Goal: Task Accomplishment & Management: Manage account settings

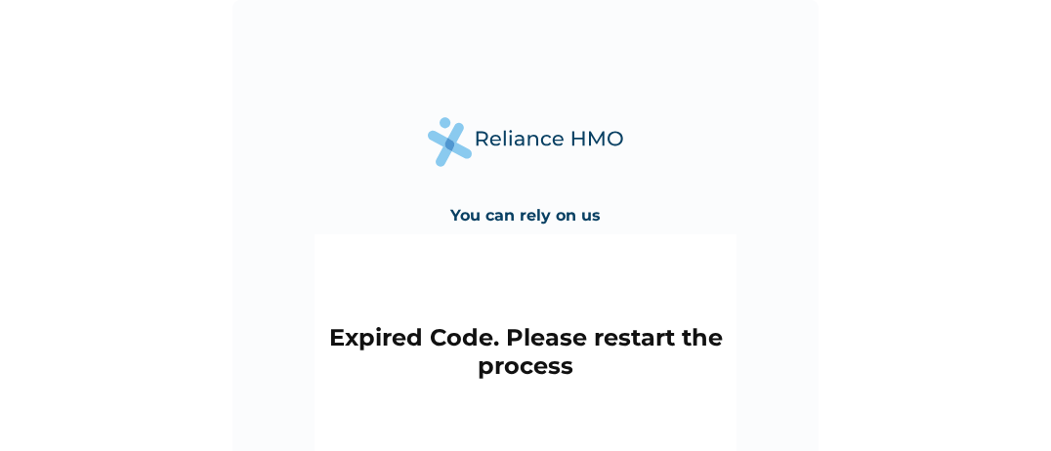
scroll to position [103, 0]
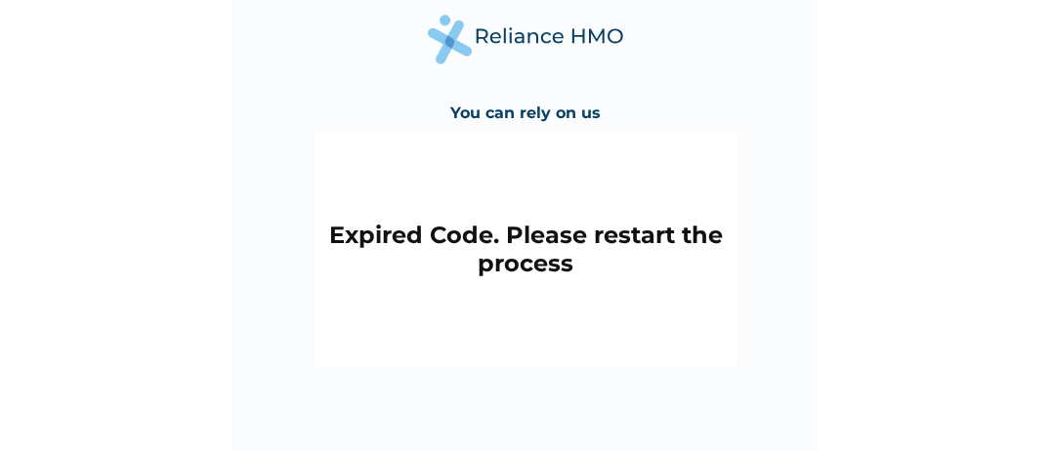
click at [579, 287] on div "Expired Code. Please restart the process" at bounding box center [526, 249] width 422 height 234
click at [574, 287] on div "Expired Code. Please restart the process" at bounding box center [526, 249] width 422 height 234
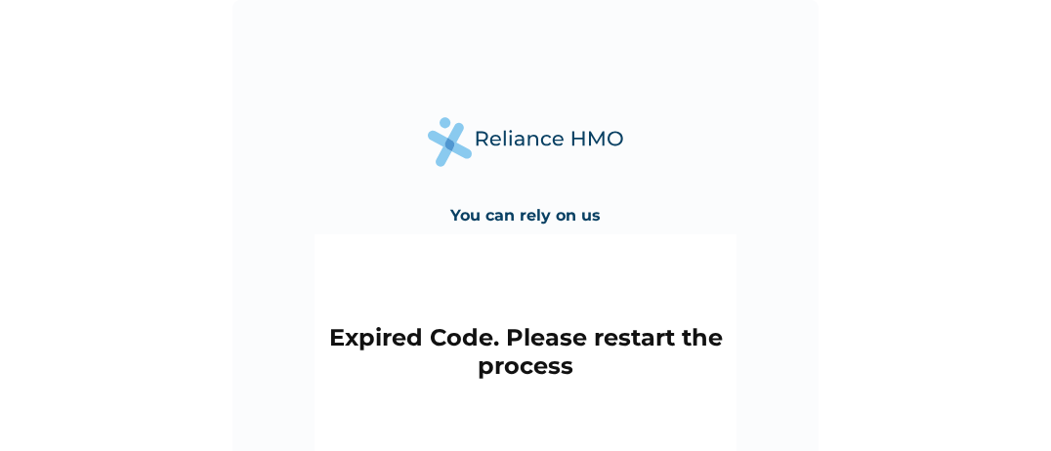
scroll to position [0, 0]
click at [447, 143] on img at bounding box center [525, 142] width 195 height 50
click at [510, 145] on img at bounding box center [525, 142] width 195 height 50
click at [513, 220] on h4 "You can rely on us" at bounding box center [525, 215] width 150 height 19
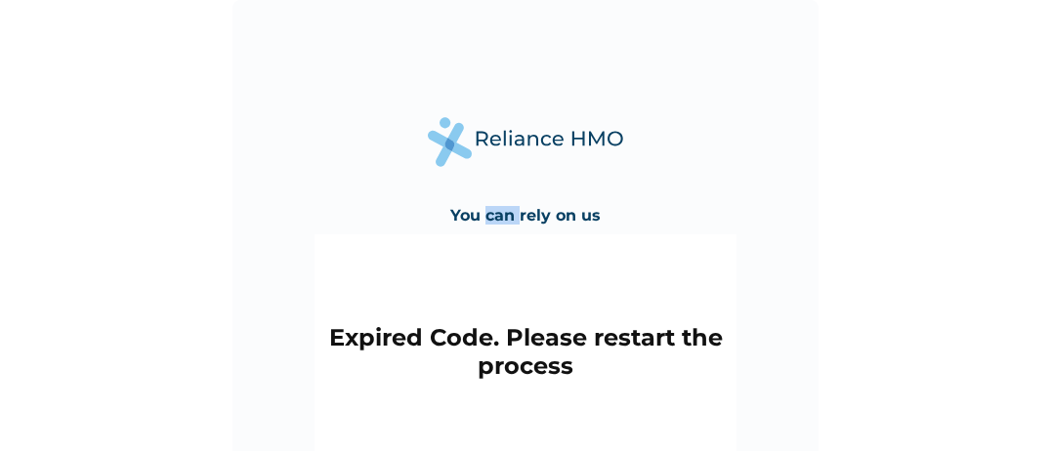
click at [513, 220] on h4 "You can rely on us" at bounding box center [525, 215] width 150 height 19
click at [537, 247] on div "Expired Code. Please restart the process" at bounding box center [526, 351] width 422 height 234
drag, startPoint x: 554, startPoint y: 358, endPoint x: 553, endPoint y: 348, distance: 9.8
click at [554, 357] on h2 "Expired Code. Please restart the process" at bounding box center [525, 351] width 402 height 57
click at [553, 348] on h2 "Expired Code. Please restart the process" at bounding box center [525, 351] width 402 height 57
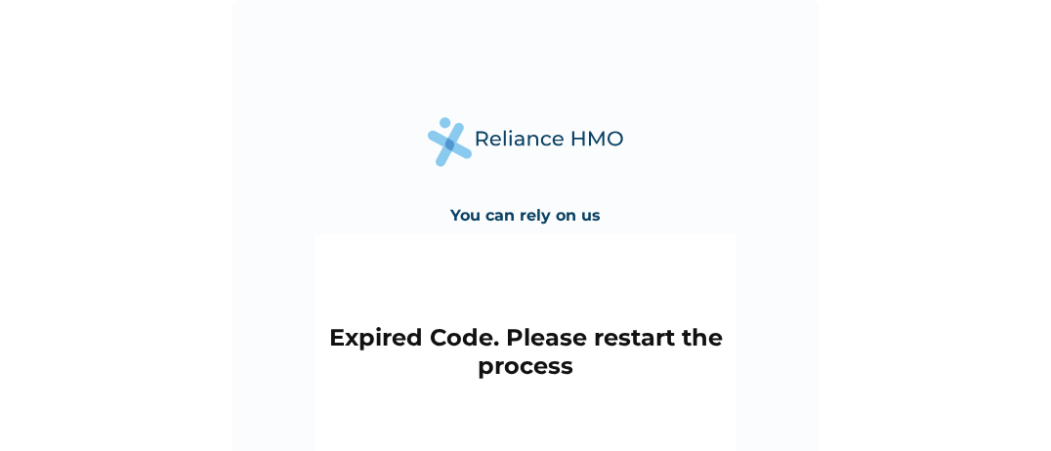
click at [569, 241] on div "Expired Code. Please restart the process" at bounding box center [526, 351] width 422 height 234
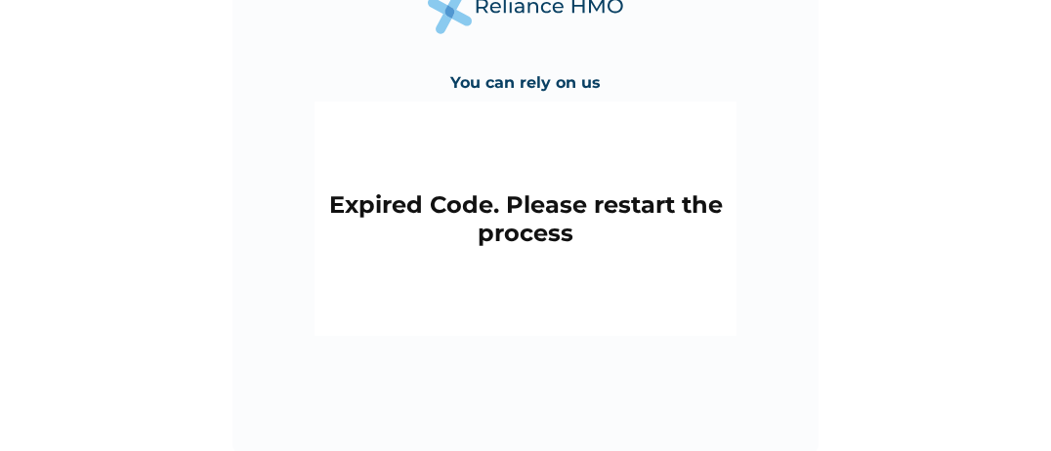
scroll to position [135, 0]
